Goal: Information Seeking & Learning: Learn about a topic

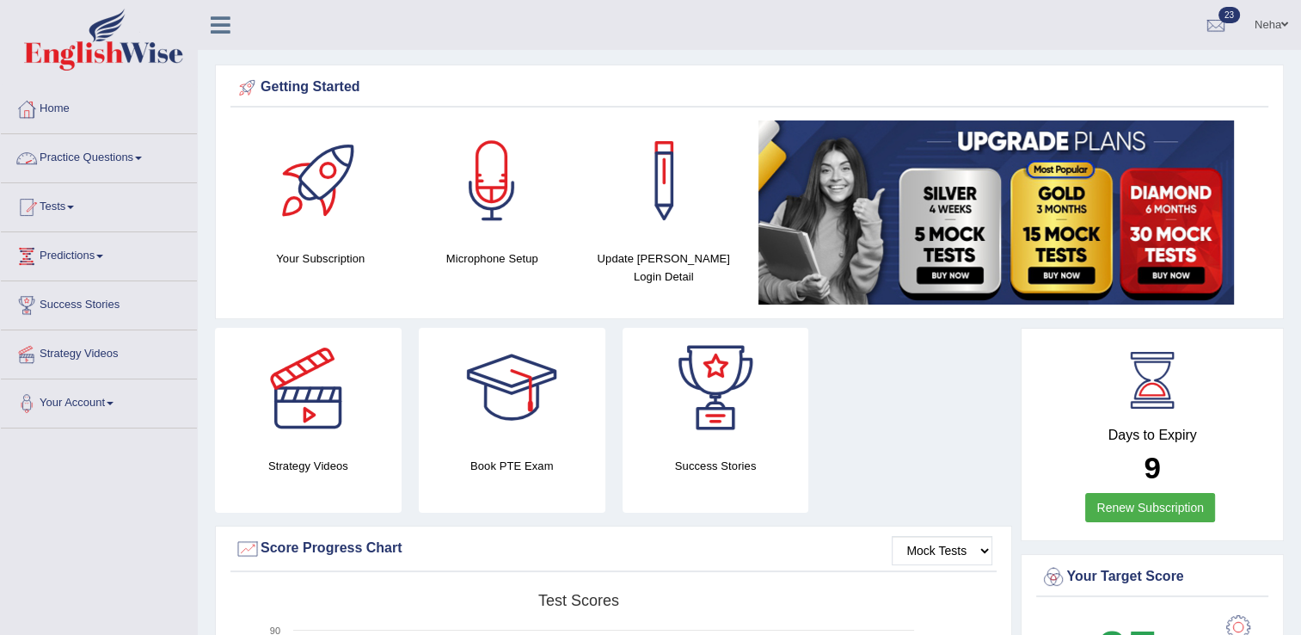
click at [90, 152] on link "Practice Questions" at bounding box center [99, 155] width 196 height 43
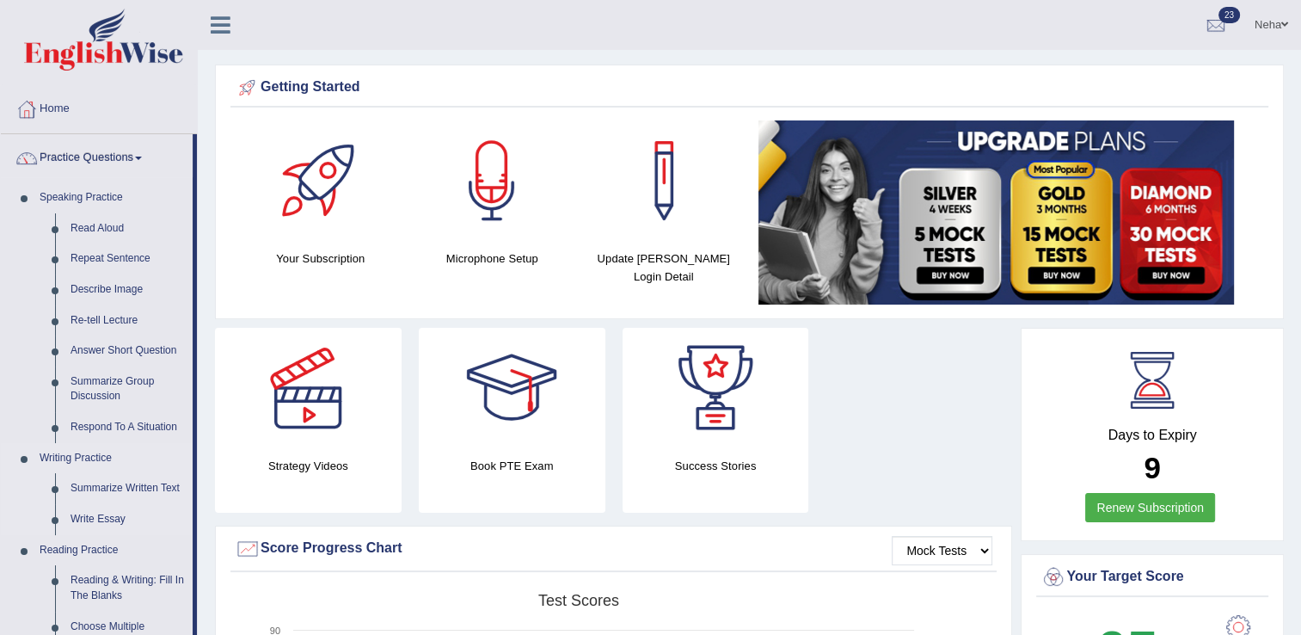
scroll to position [45, 0]
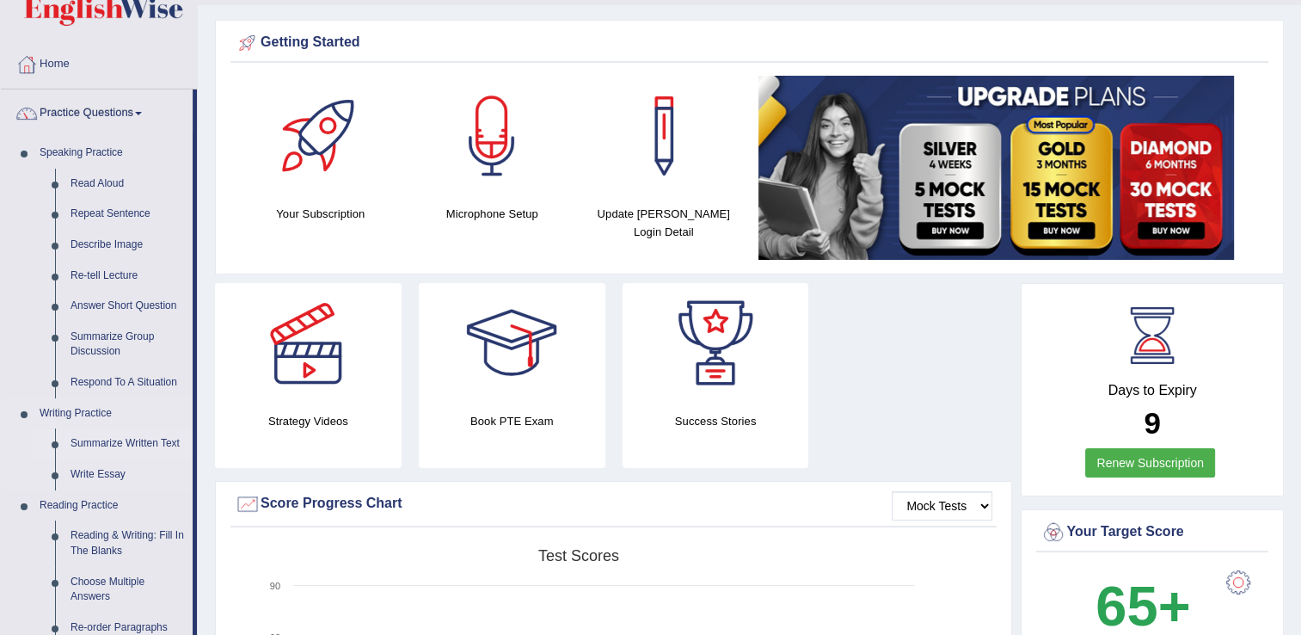
click at [117, 446] on link "Summarize Written Text" at bounding box center [128, 443] width 130 height 31
click at [63, 428] on link "Summarize Written Text" at bounding box center [128, 443] width 130 height 31
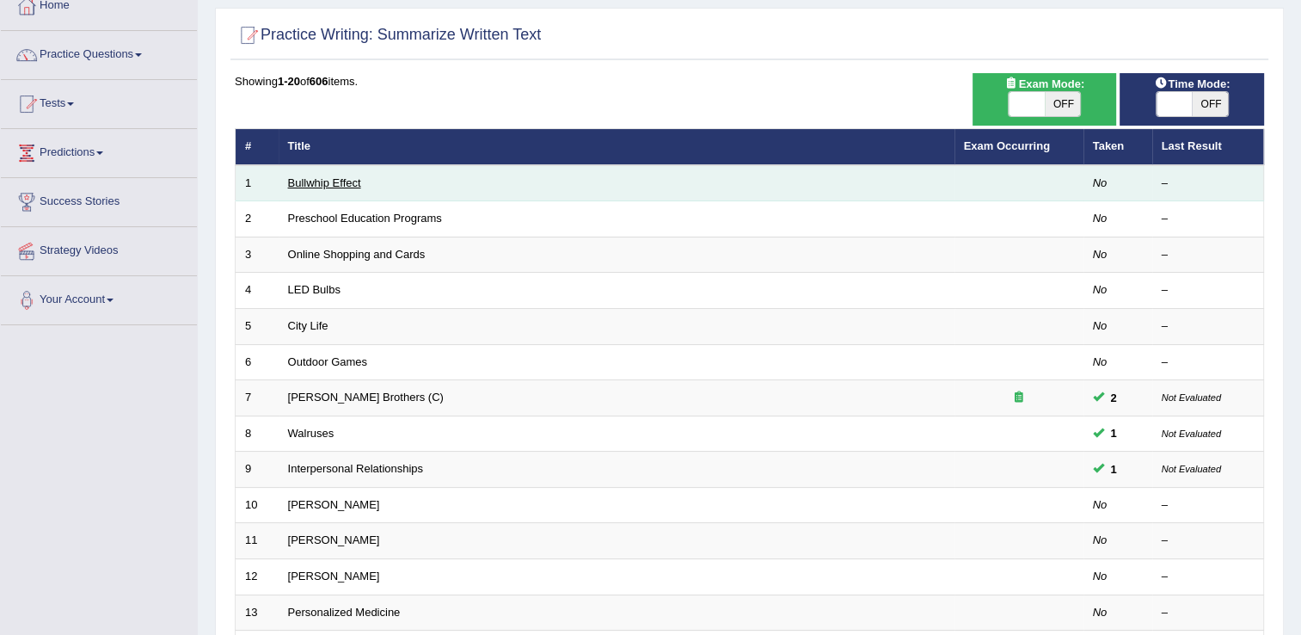
click at [333, 181] on link "Bullwhip Effect" at bounding box center [324, 182] width 73 height 13
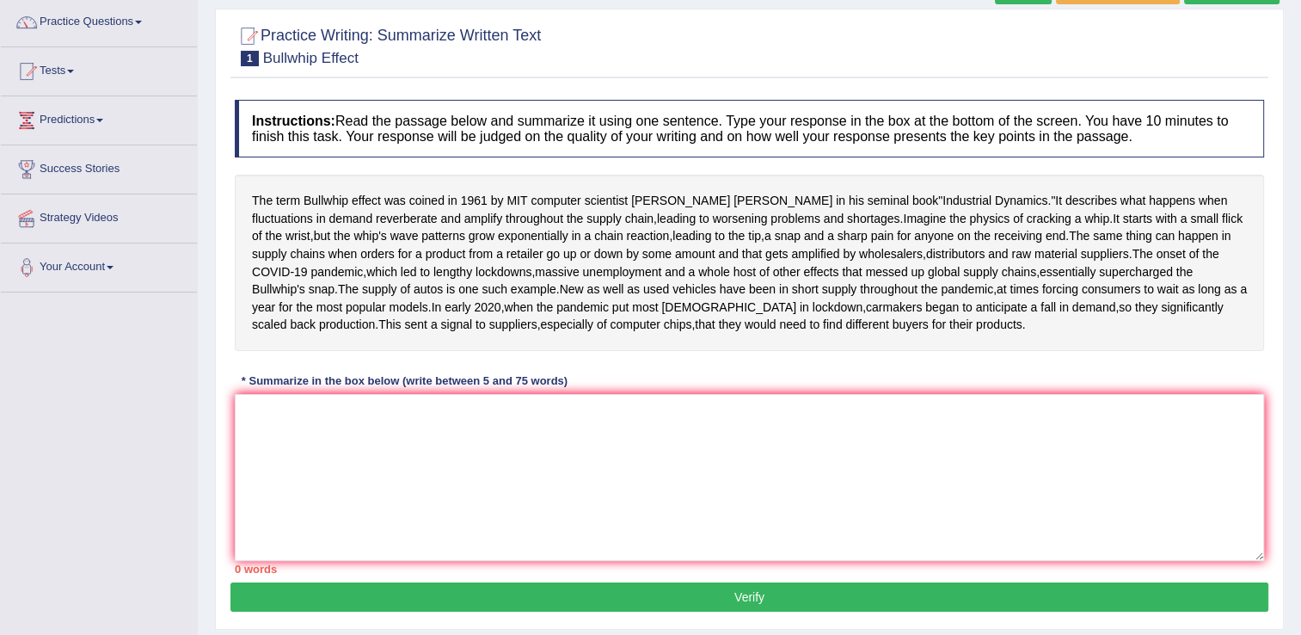
scroll to position [140, 0]
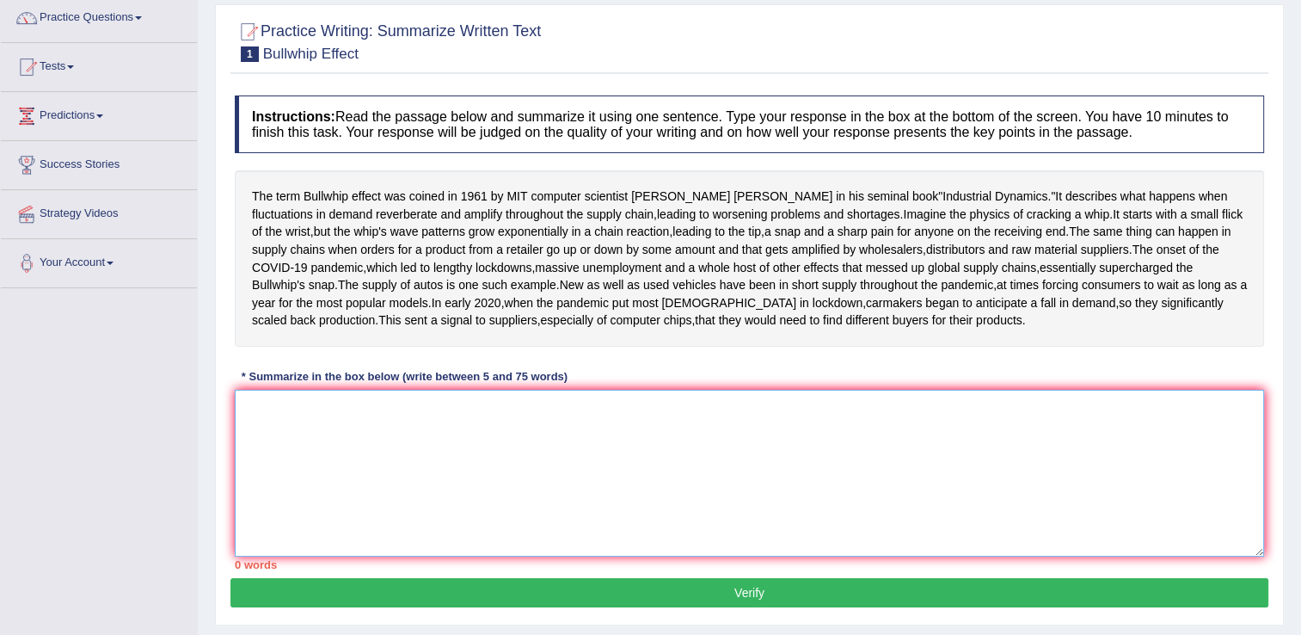
click at [810, 556] on textarea at bounding box center [750, 473] width 1030 height 167
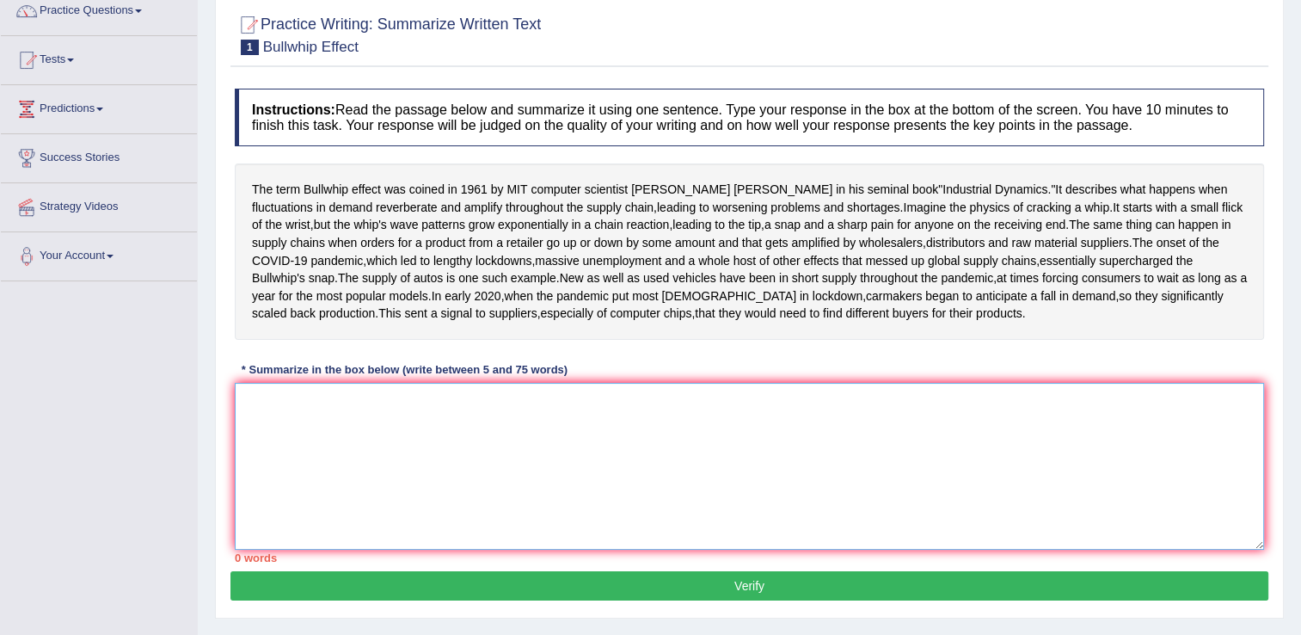
scroll to position [146, 0]
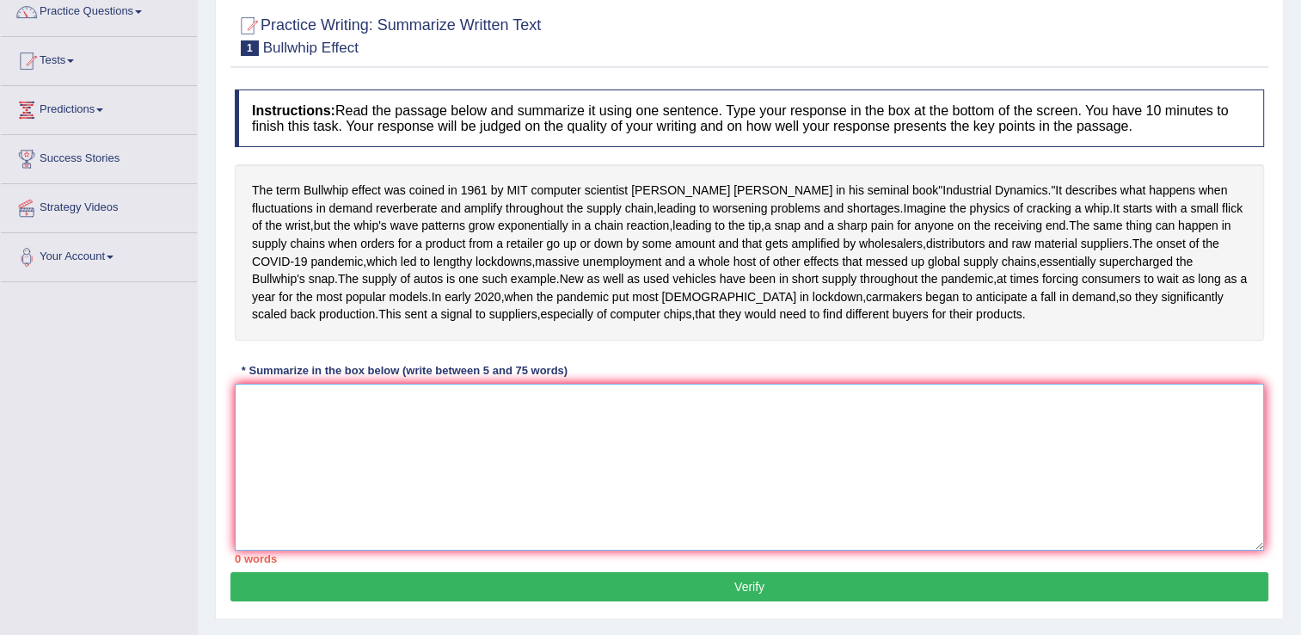
click at [778, 504] on textarea at bounding box center [750, 467] width 1030 height 167
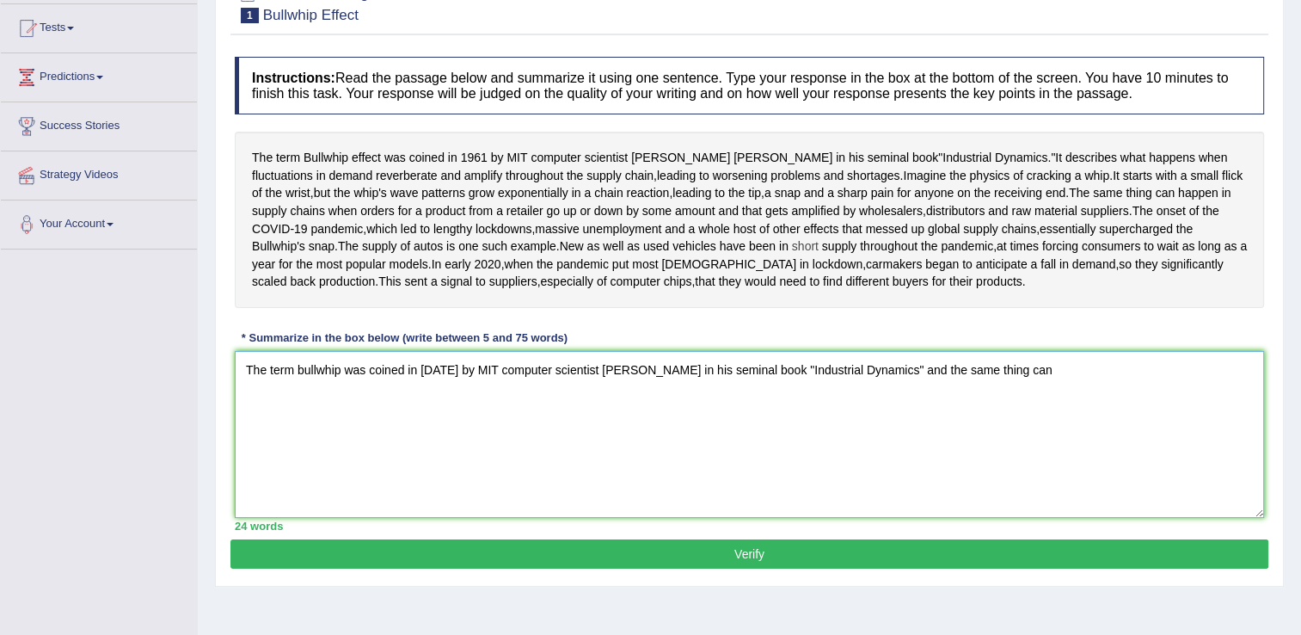
scroll to position [175, 0]
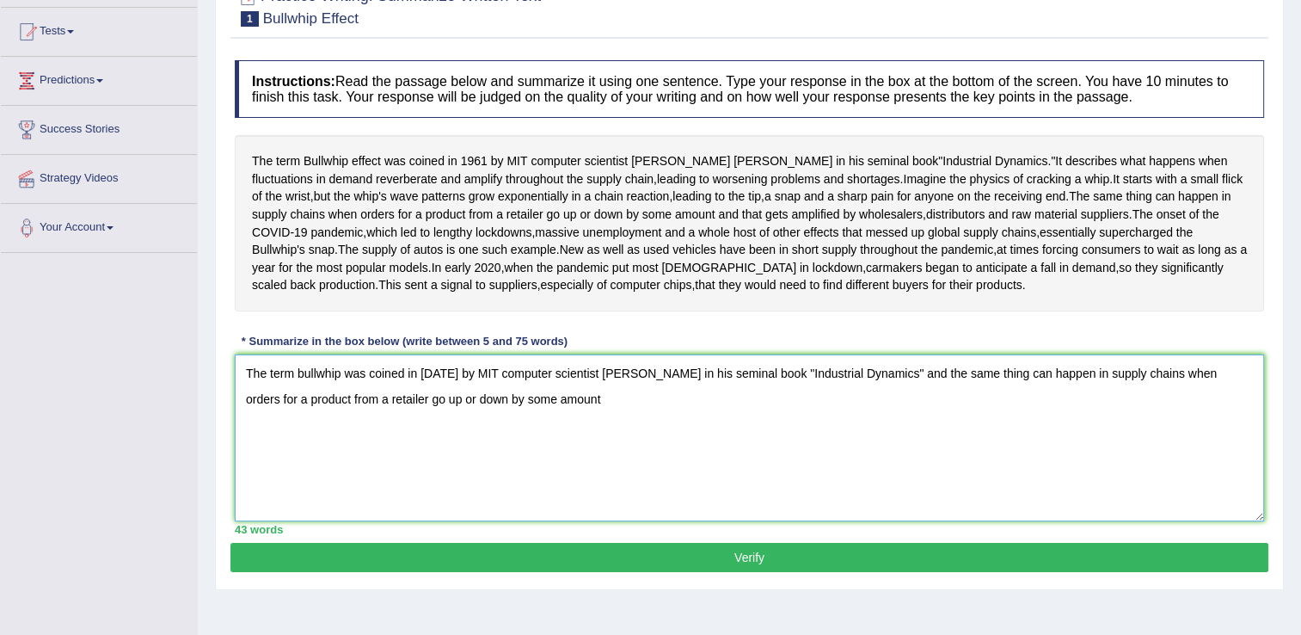
click at [907, 458] on textarea "The term bullwhip was coined in 1961 by MIT computer scientist Jay Forrester in…" at bounding box center [750, 437] width 1030 height 167
click at [588, 497] on textarea "The term bullwhip was coined in 1961 by MIT computer scientist Jay Forrester in…" at bounding box center [750, 437] width 1030 height 167
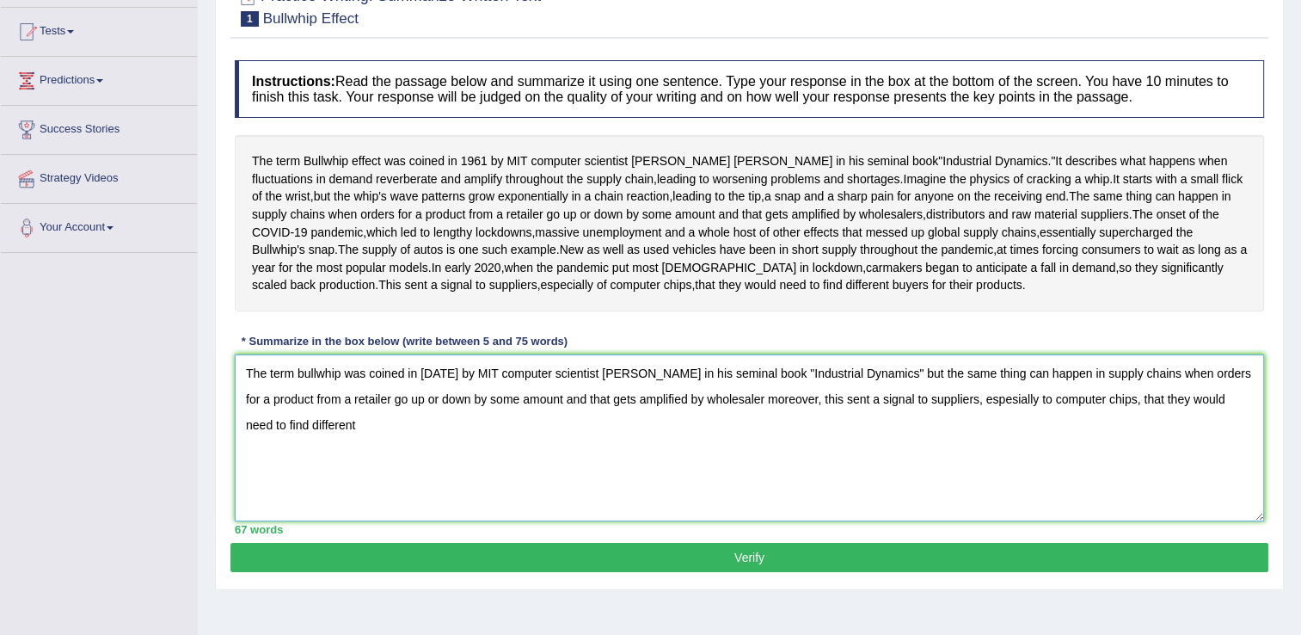
click at [483, 521] on textarea "The term bullwhip was coined in 1961 by MIT computer scientist Jay Forrester in…" at bounding box center [750, 437] width 1030 height 167
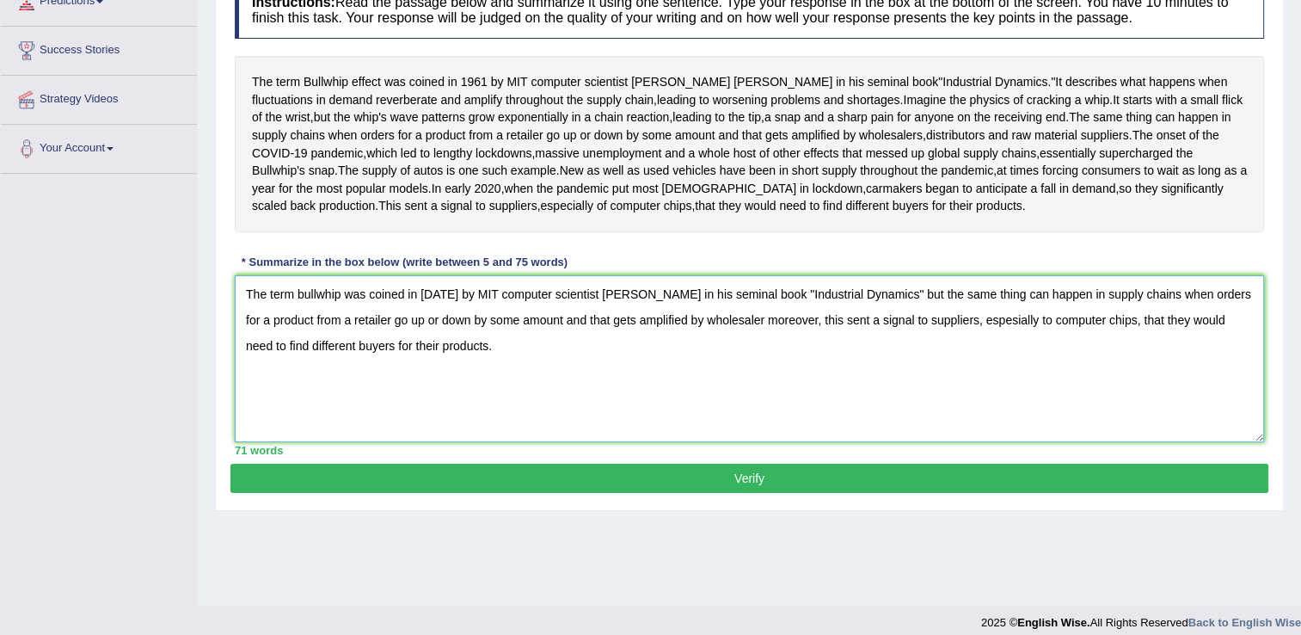
scroll to position [255, 0]
click at [738, 413] on textarea "The term bullwhip was coined in 1961 by MIT computer scientist Jay Forrester in…" at bounding box center [750, 358] width 1030 height 167
type textarea "The term bullwhip was coined in 1961 by MIT computer scientist Jay Forrester in…"
click at [825, 458] on div "71 words" at bounding box center [750, 450] width 1030 height 16
click at [808, 493] on button "Verify" at bounding box center [750, 478] width 1038 height 29
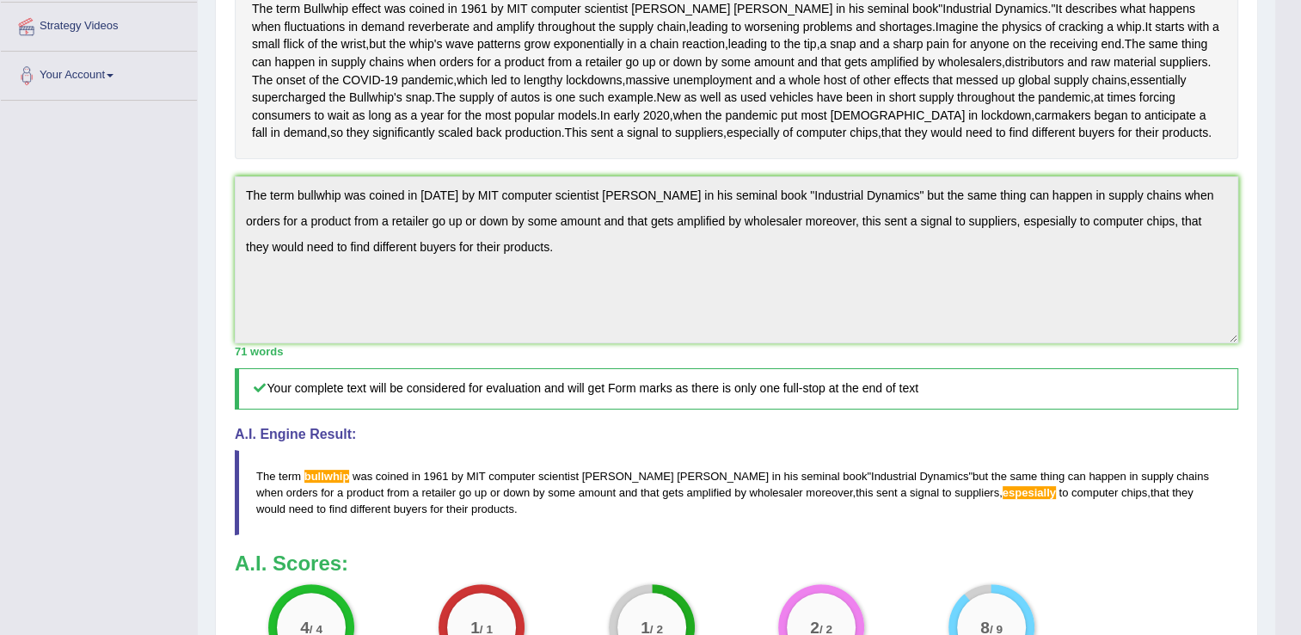
scroll to position [329, 0]
